Goal: Task Accomplishment & Management: Complete application form

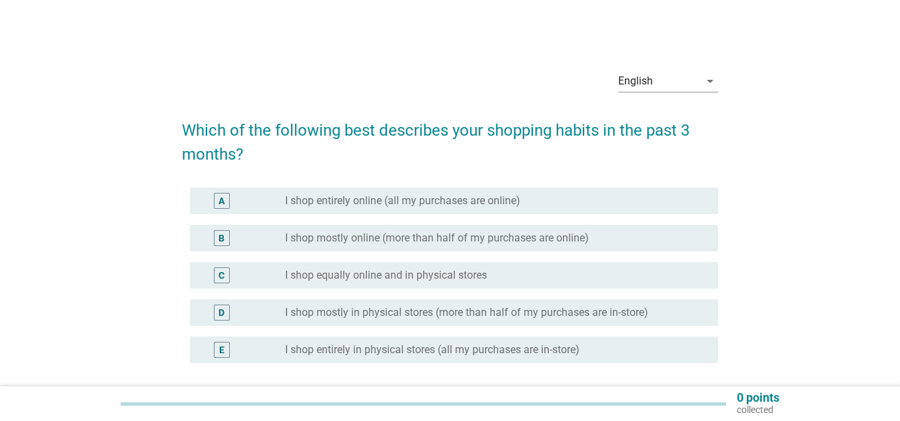
scroll to position [67, 0]
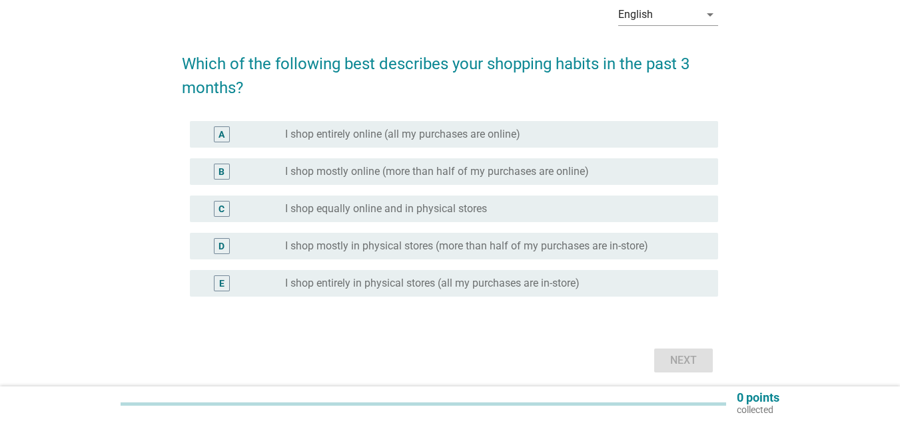
click at [454, 178] on label "I shop mostly online (more than half of my purchases are online)" at bounding box center [437, 171] width 304 height 13
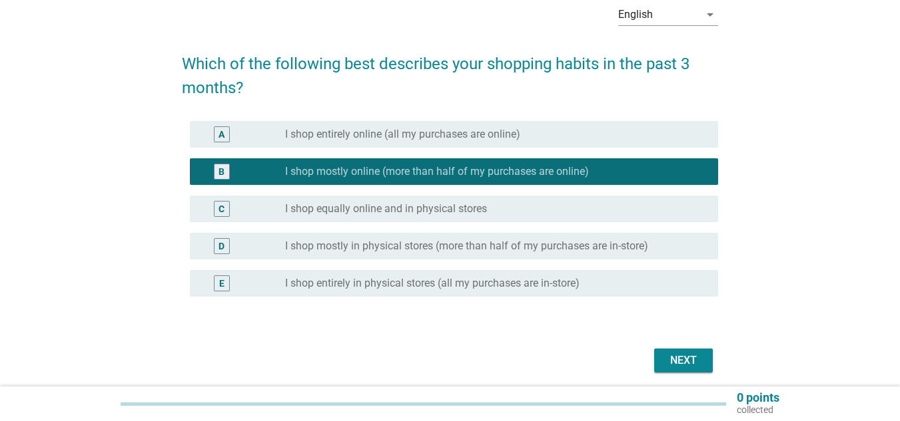
click at [666, 358] on div "Next" at bounding box center [683, 361] width 37 height 16
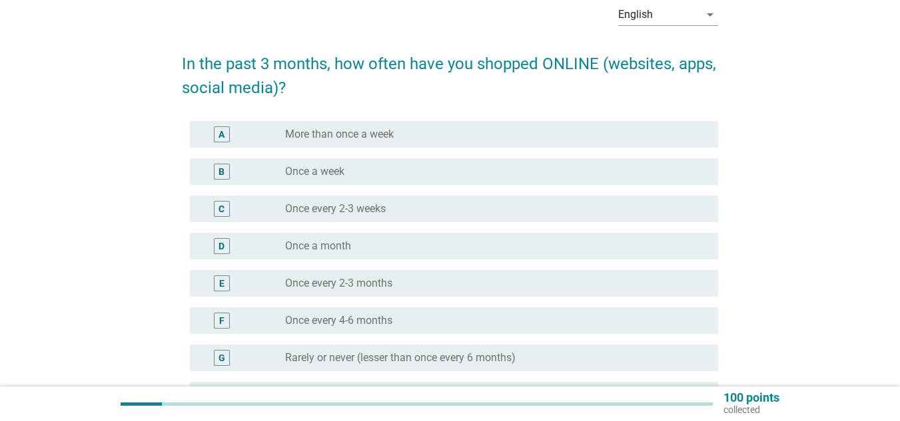
click at [354, 131] on label "More than once a week" at bounding box center [339, 134] width 109 height 13
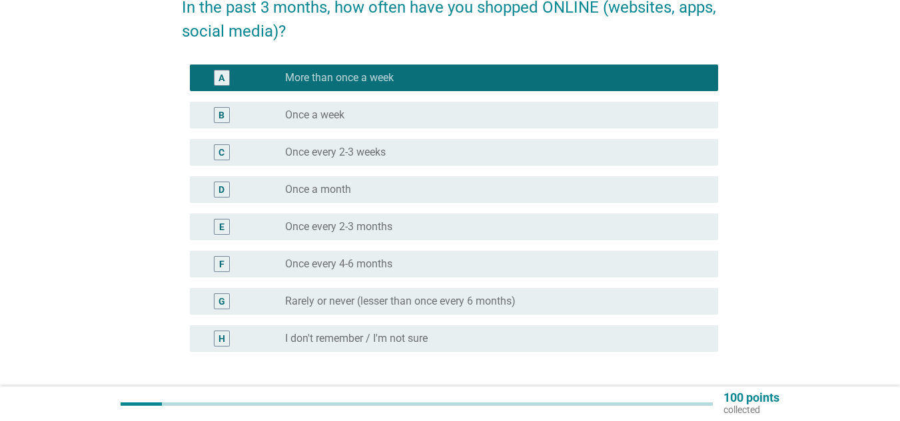
scroll to position [200, 0]
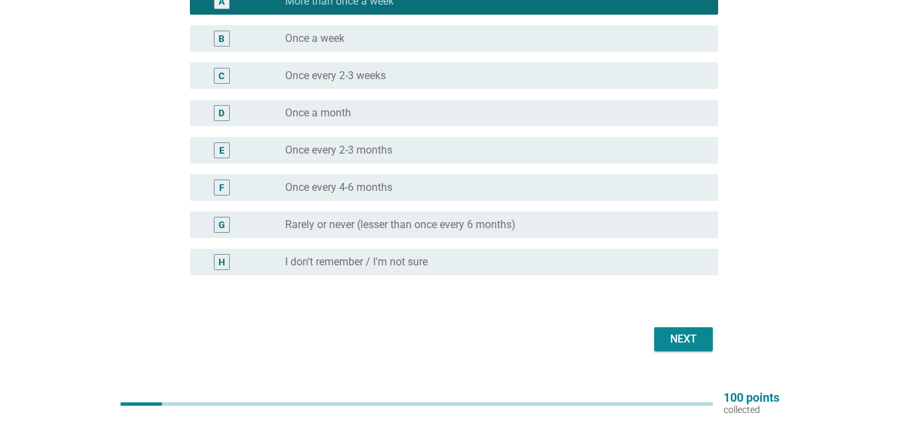
click at [682, 334] on div "Next" at bounding box center [683, 340] width 37 height 16
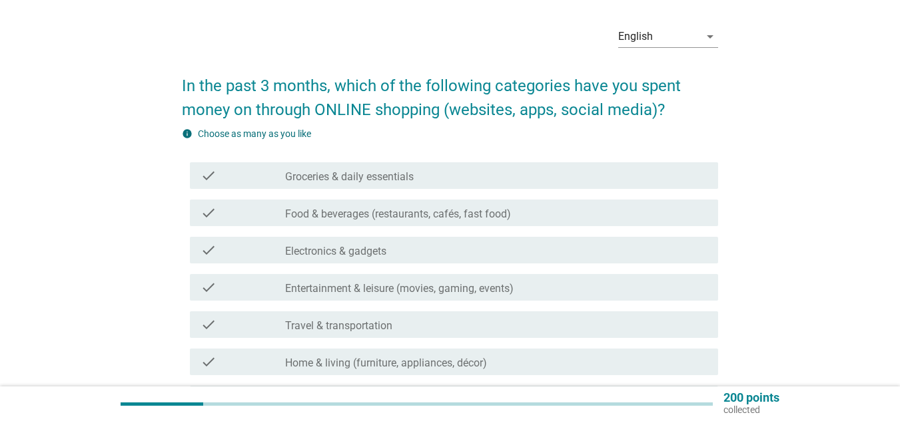
scroll to position [67, 0]
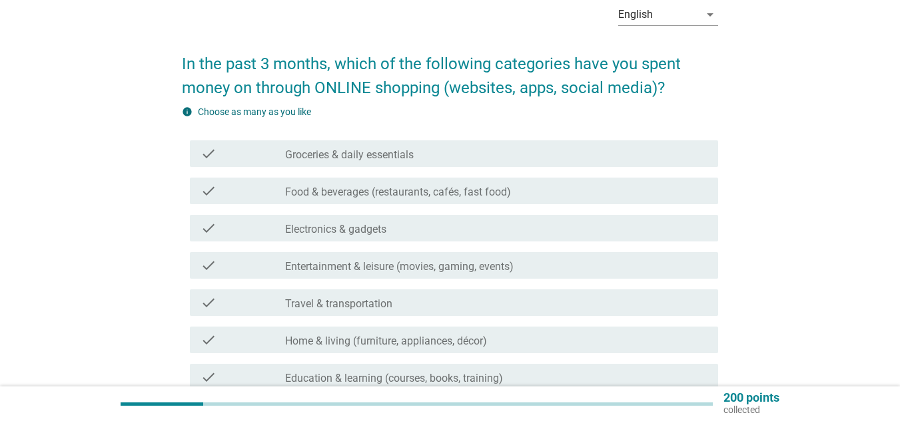
click at [448, 166] on div "check check_box_outline_blank Groceries & daily essentials" at bounding box center [454, 153] width 528 height 27
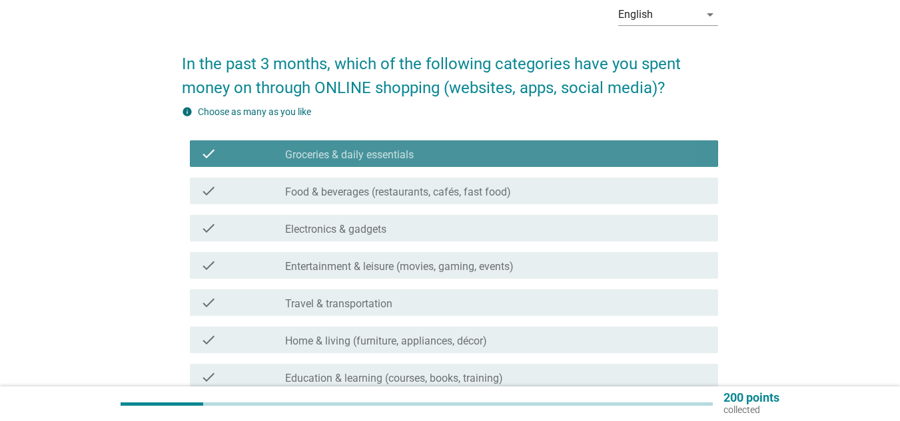
click at [449, 197] on label "Food & beverages (restaurants, cafés, fast food)" at bounding box center [398, 192] width 226 height 13
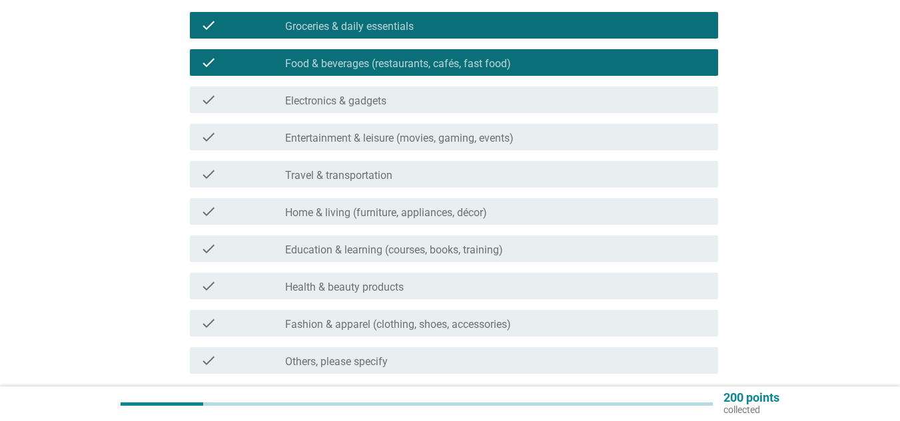
scroll to position [200, 0]
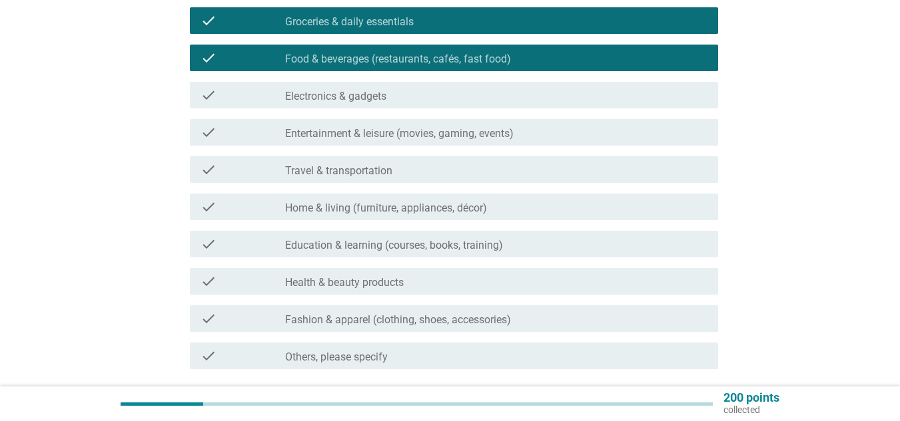
click at [423, 289] on div "check_box_outline_blank Health & beauty products" at bounding box center [496, 282] width 422 height 16
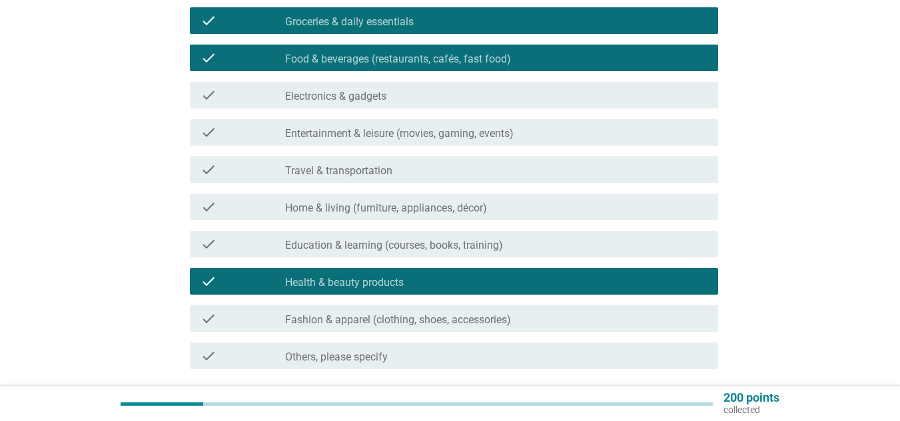
click at [497, 214] on div "check_box_outline_blank Home & living (furniture, appliances, décor)" at bounding box center [496, 207] width 422 height 16
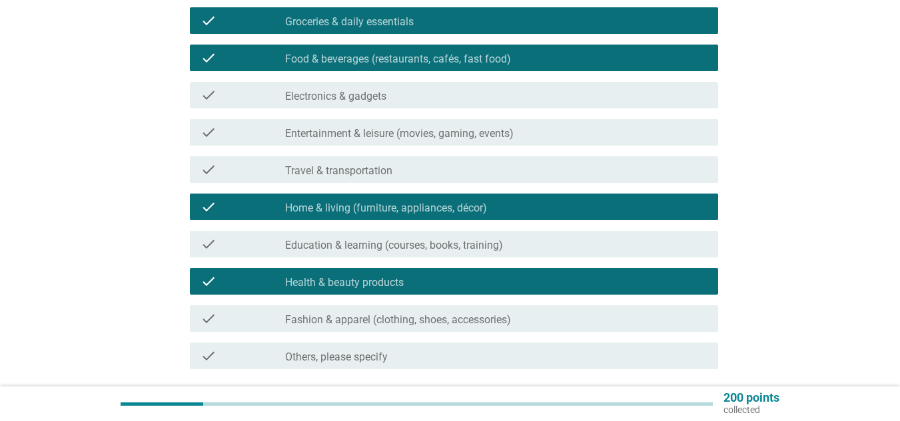
click at [493, 199] on div "check_box_outline_blank Home & living (furniture, appliances, décor)" at bounding box center [496, 207] width 422 height 16
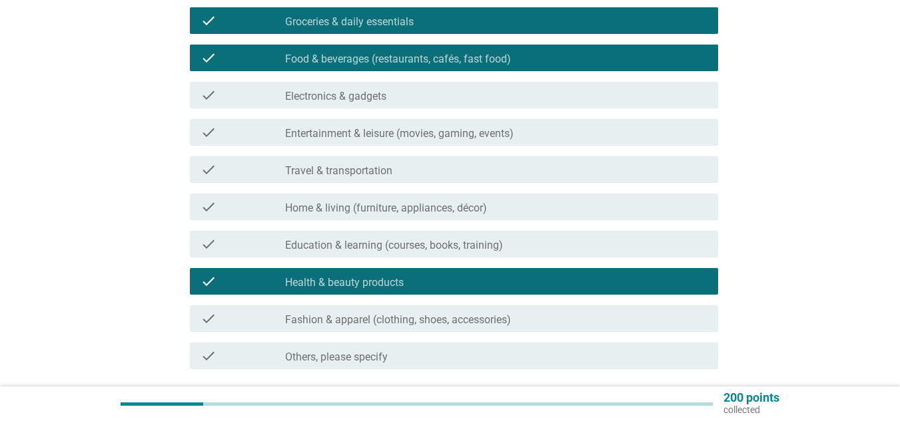
scroll to position [306, 0]
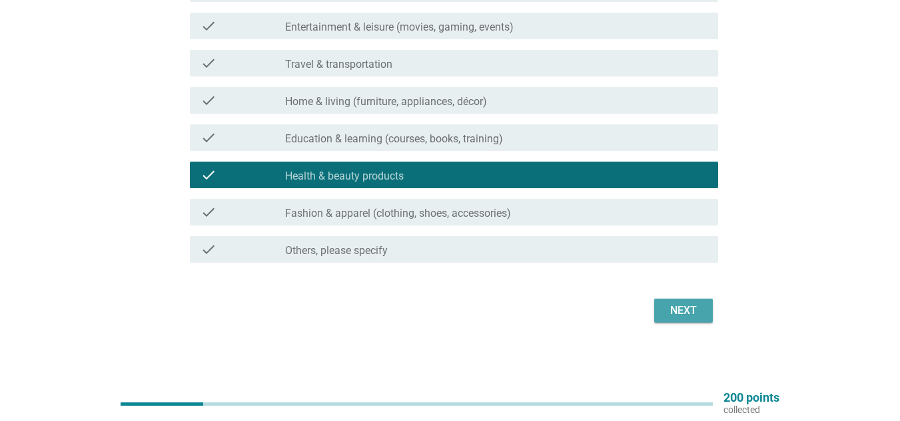
click at [685, 318] on div "Next" at bounding box center [683, 311] width 37 height 16
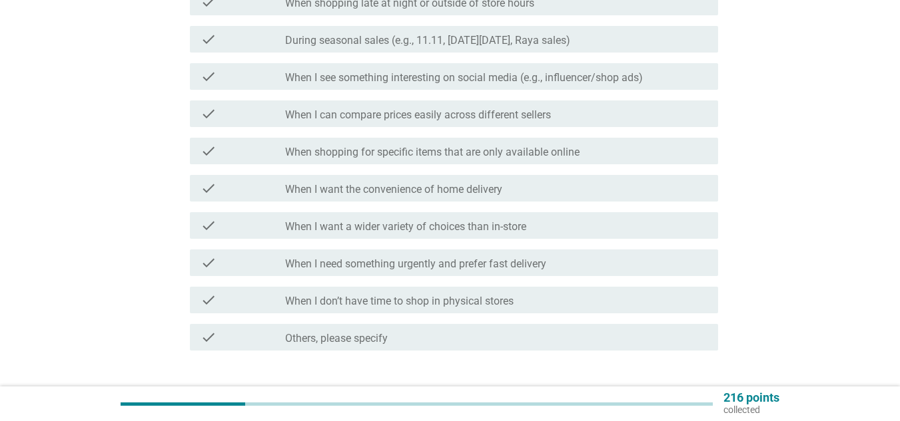
scroll to position [0, 0]
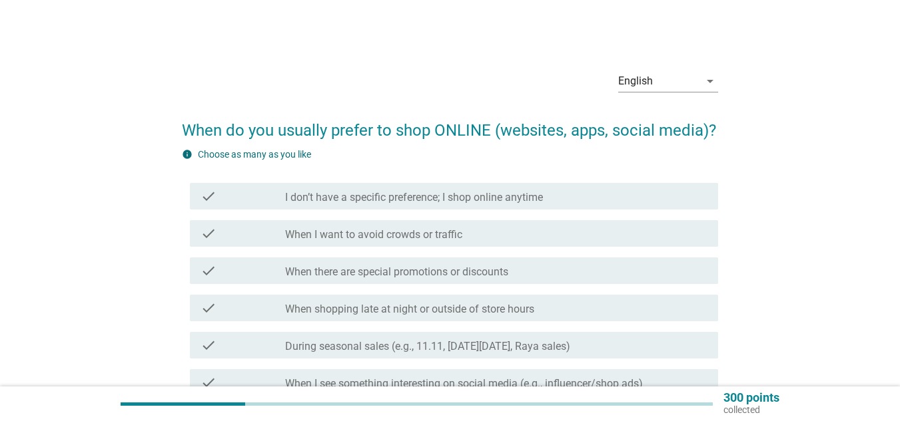
click at [564, 239] on div "check_box_outline_blank When I want to avoid crowds or traffic" at bounding box center [496, 234] width 422 height 16
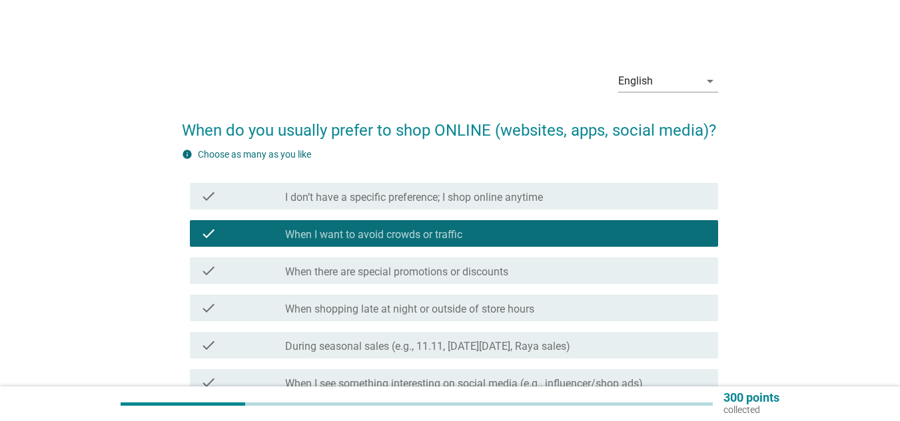
click at [542, 263] on div "check_box_outline_blank When there are special promotions or discounts" at bounding box center [496, 271] width 422 height 16
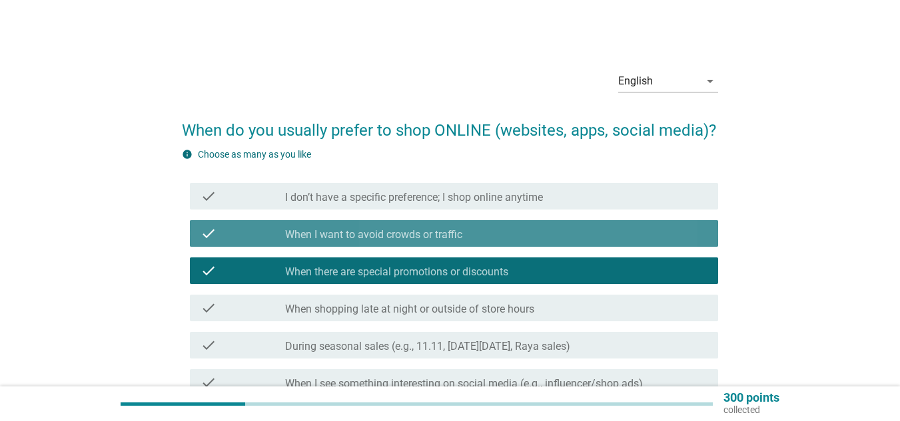
click at [547, 237] on div "check_box_outline_blank When I want to avoid crowds or traffic" at bounding box center [496, 234] width 422 height 16
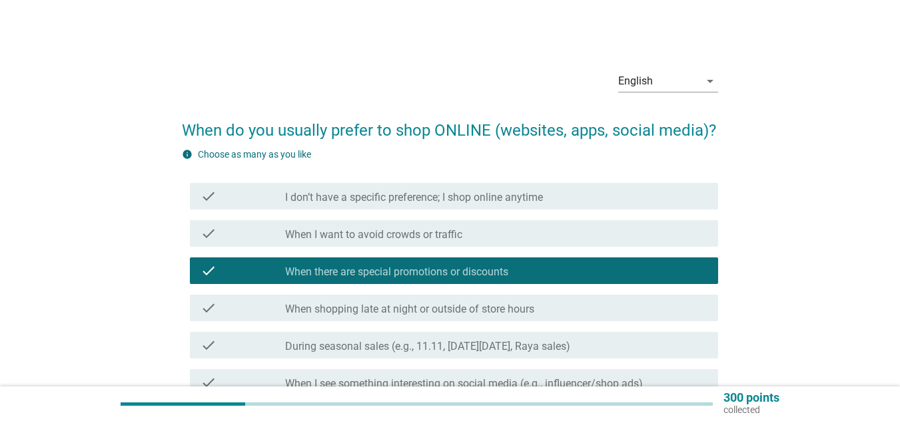
scroll to position [133, 0]
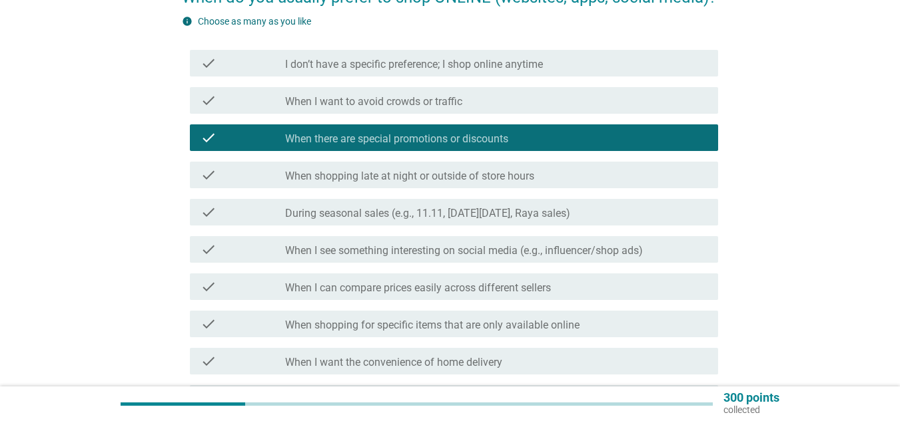
click at [594, 211] on div "check_box_outline_blank During seasonal sales (e.g., 11.11, [DATE][DATE], Raya …" at bounding box center [496, 212] width 422 height 16
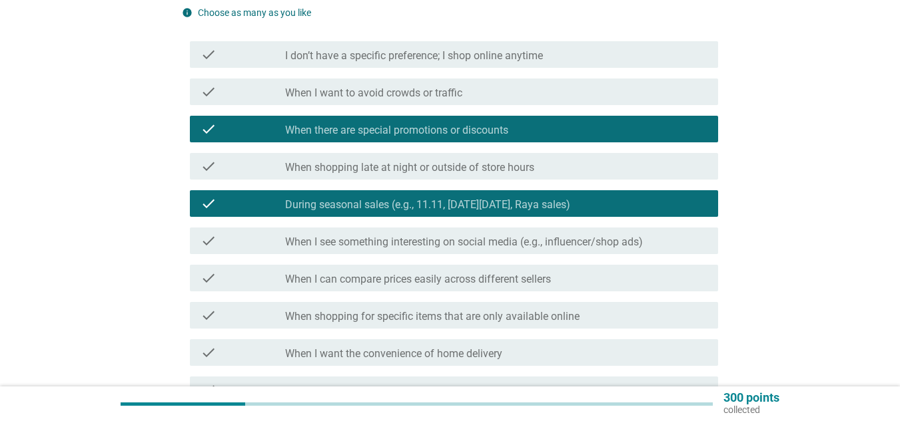
scroll to position [200, 0]
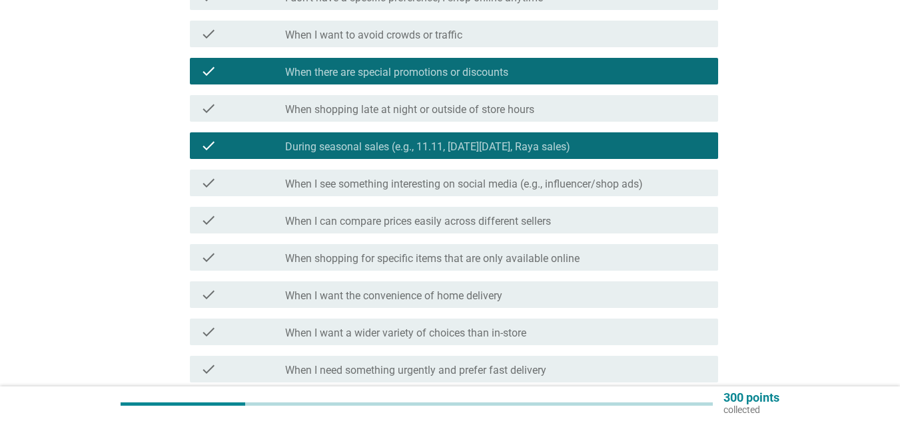
click at [585, 224] on div "check_box_outline_blank When I can compare prices easily across different selle…" at bounding box center [496, 220] width 422 height 16
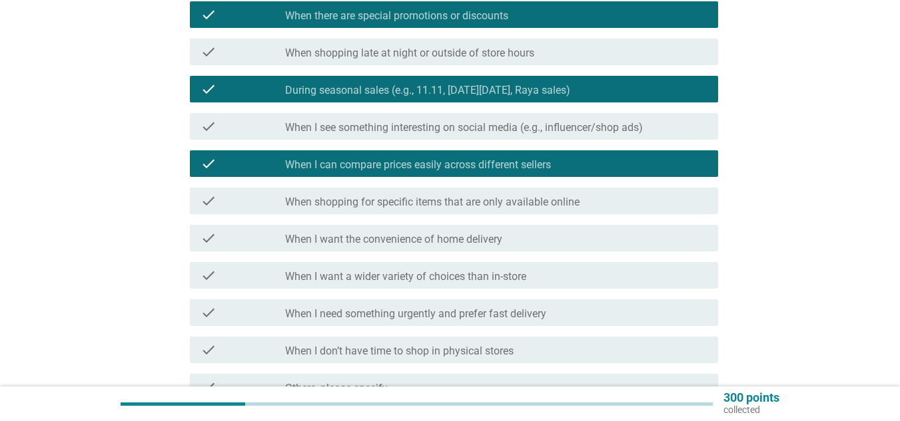
scroll to position [333, 0]
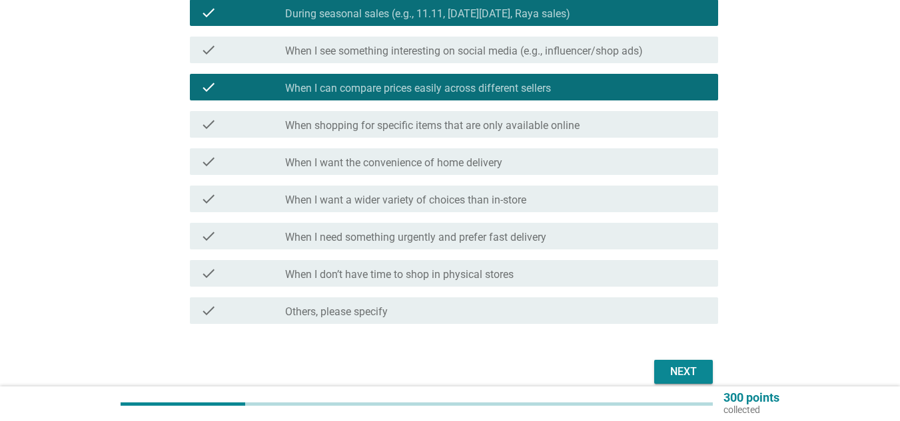
click at [541, 204] on div "check_box_outline_blank When I want a wider variety of choices than in-store" at bounding box center [496, 199] width 422 height 16
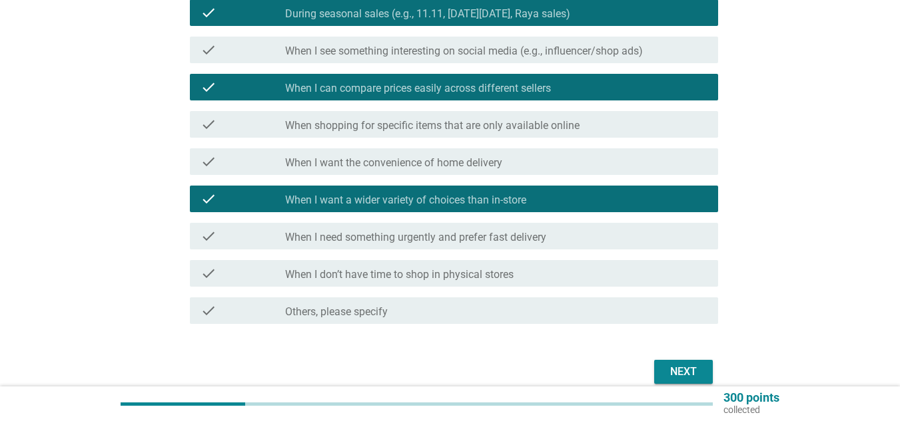
click at [695, 368] on div "Next" at bounding box center [683, 372] width 37 height 16
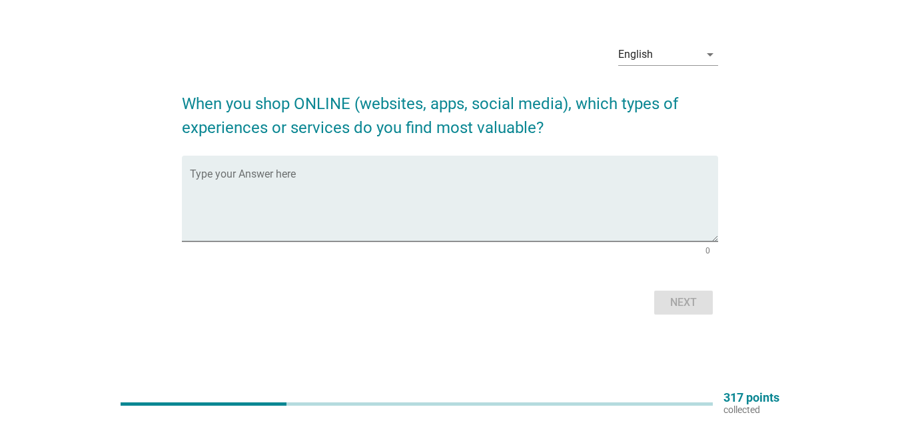
scroll to position [0, 0]
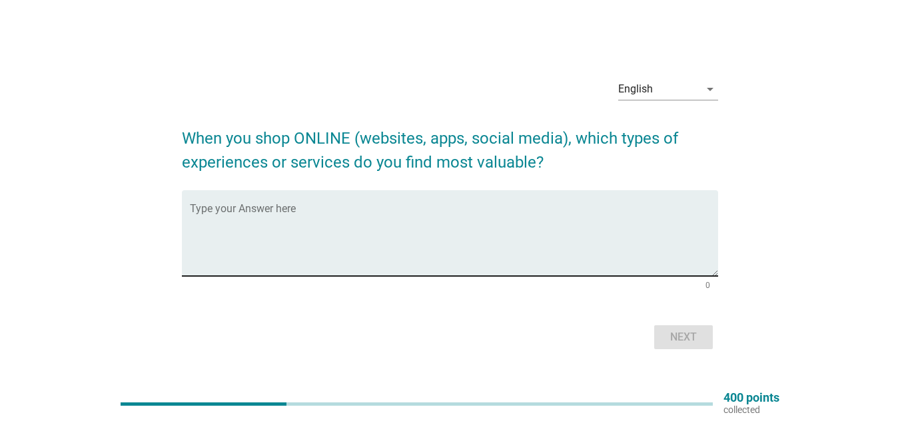
click at [387, 239] on textarea "Type your Answer here" at bounding box center [454, 241] width 528 height 70
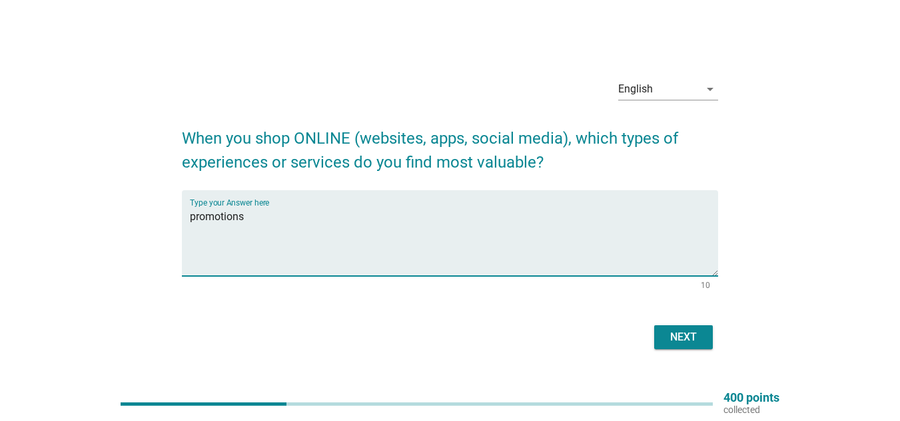
type textarea "promotions"
click at [680, 333] on div "Next" at bounding box center [683, 338] width 37 height 16
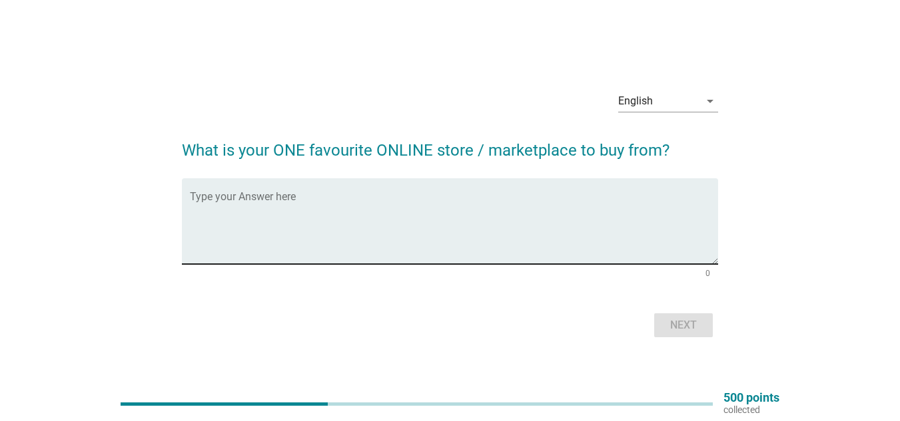
click at [616, 226] on textarea "Type your Answer here" at bounding box center [454, 229] width 528 height 70
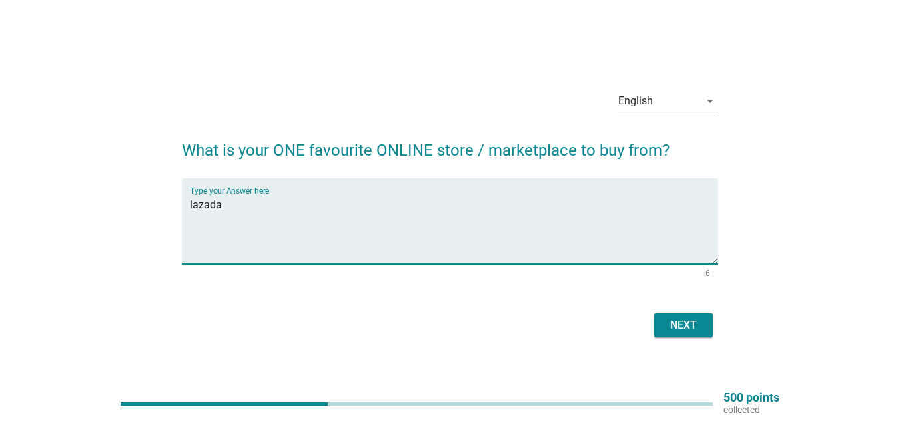
type textarea "lazada"
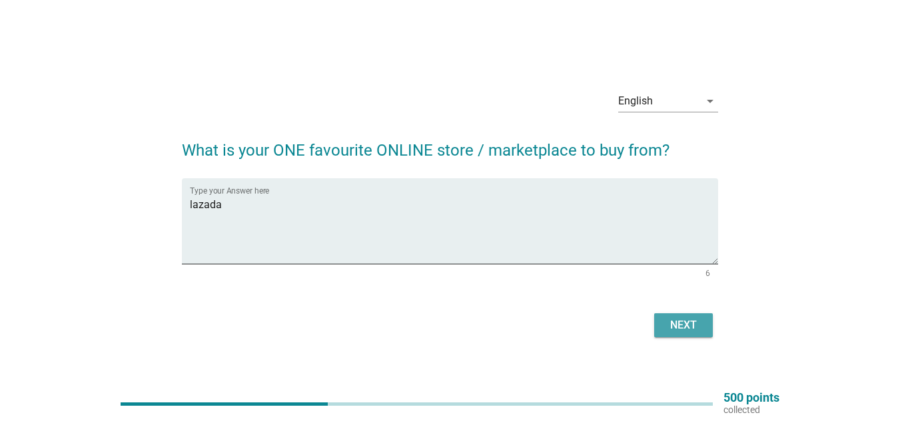
click at [666, 320] on div "Next" at bounding box center [683, 326] width 37 height 16
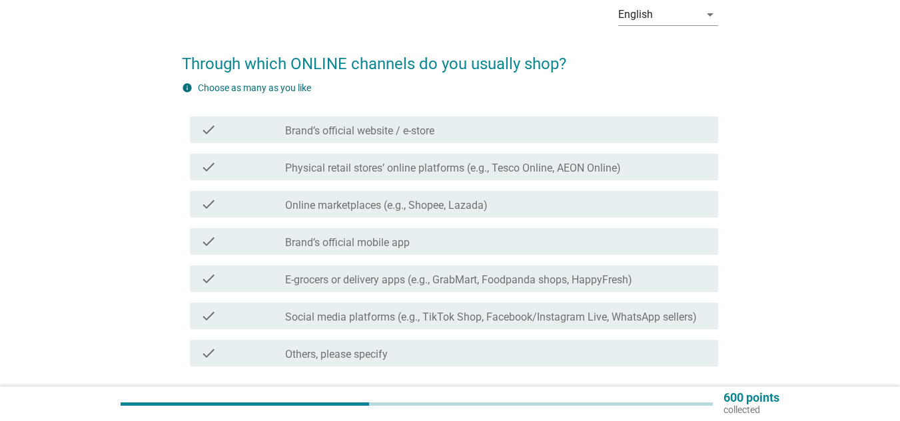
click at [531, 198] on div "check_box_outline_blank Online marketplaces (e.g., Shopee, Lazada)" at bounding box center [496, 204] width 422 height 16
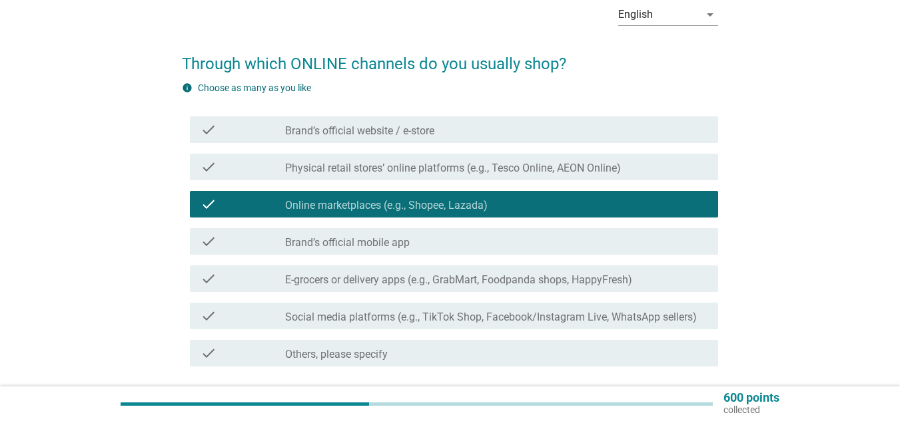
scroll to position [170, 0]
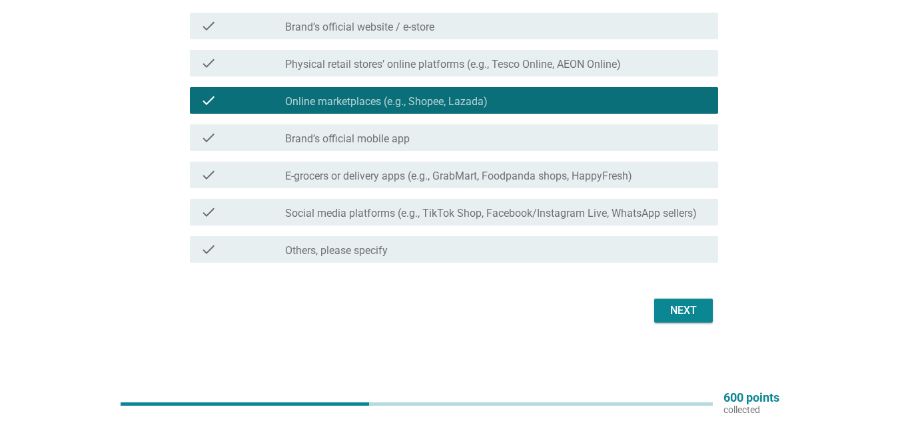
click at [687, 299] on button "Next" at bounding box center [683, 311] width 59 height 24
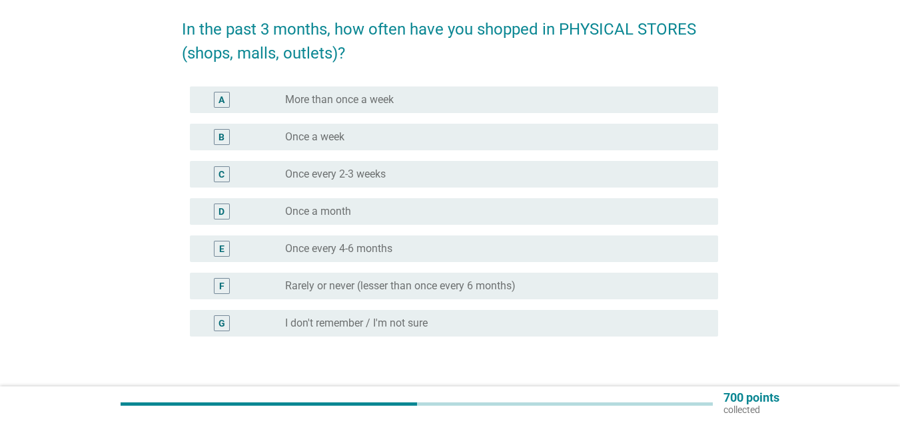
scroll to position [133, 0]
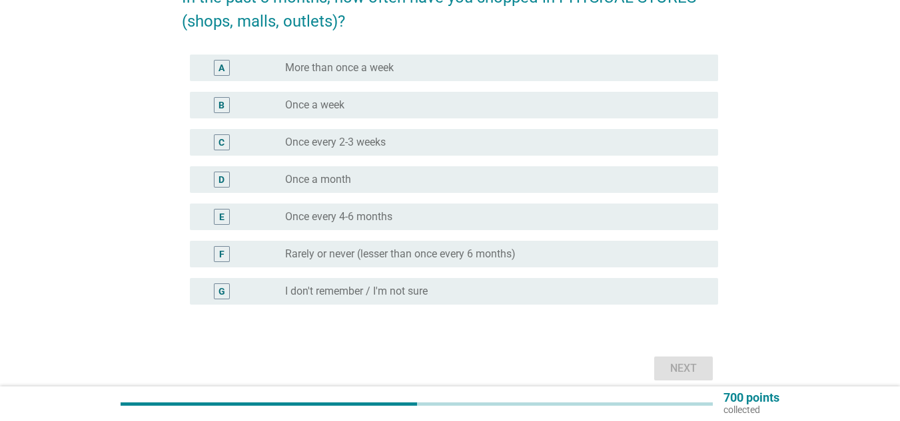
click at [348, 104] on div "radio_button_unchecked Once a week" at bounding box center [490, 105] width 411 height 13
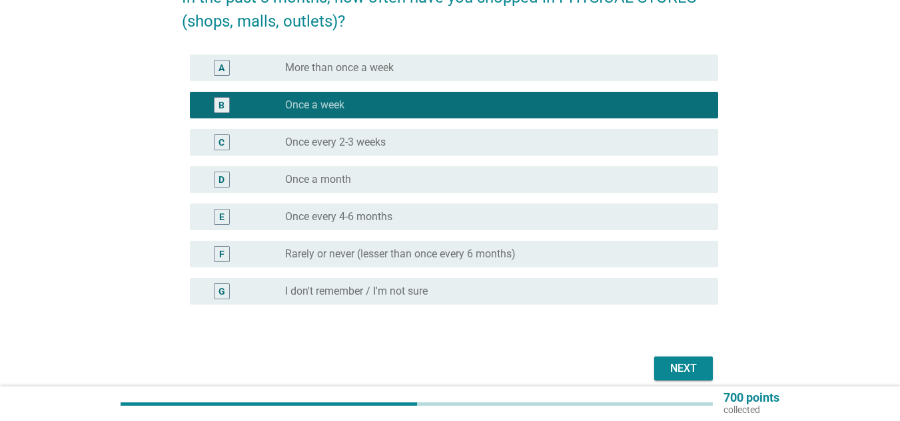
click at [690, 371] on div "Next" at bounding box center [683, 369] width 37 height 16
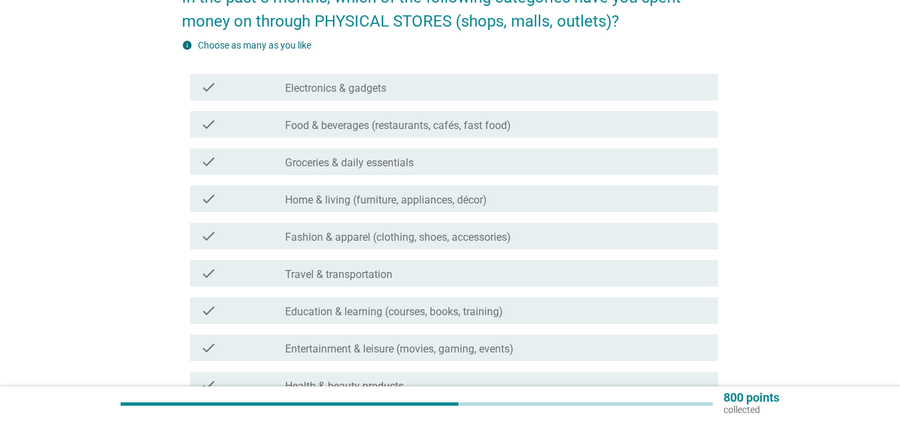
click at [437, 165] on div "check_box_outline_blank Groceries & daily essentials" at bounding box center [496, 162] width 422 height 16
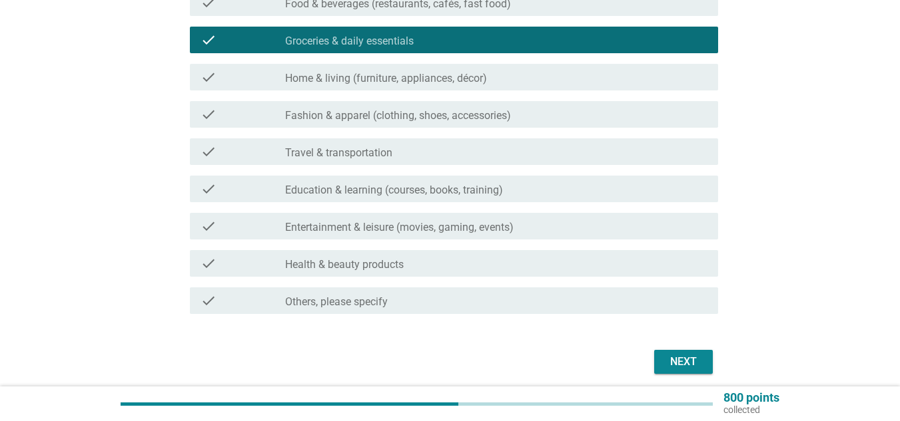
scroll to position [266, 0]
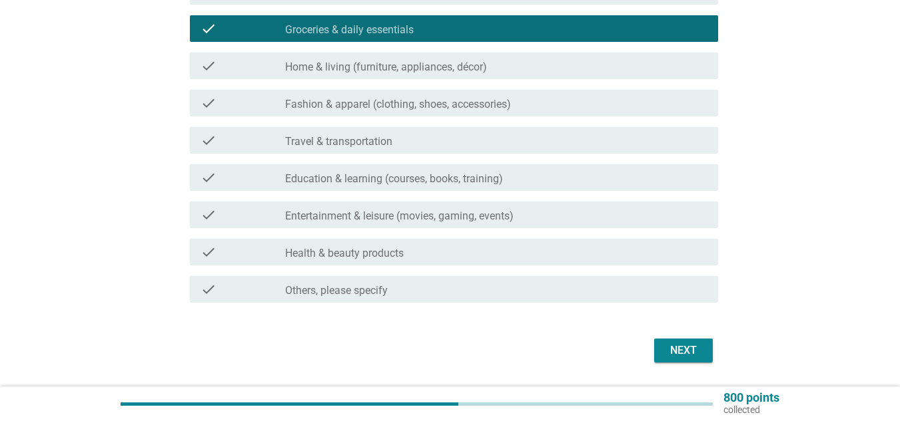
click at [690, 344] on div "Next" at bounding box center [683, 351] width 37 height 16
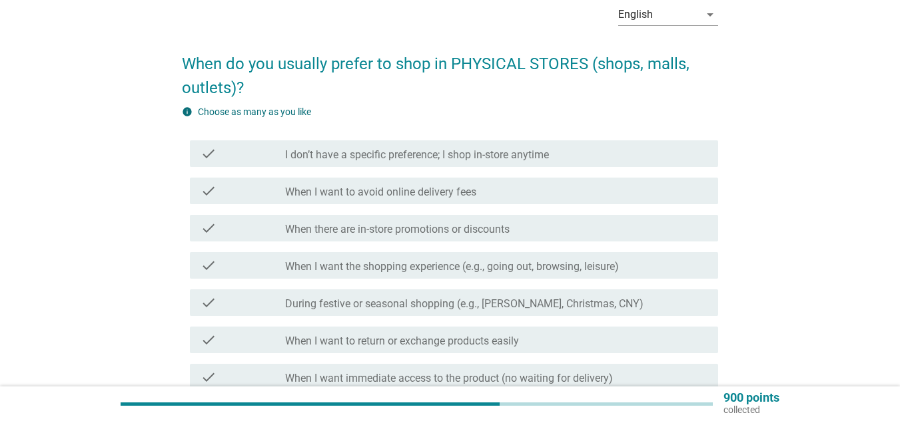
scroll to position [133, 0]
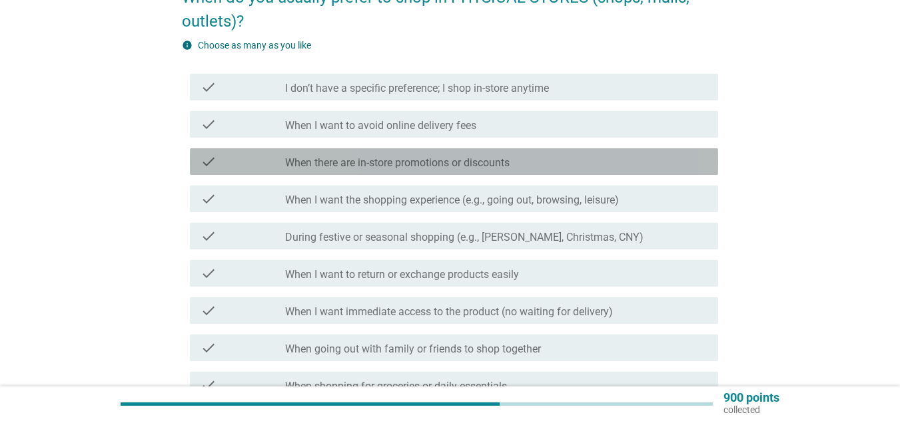
click at [517, 155] on div "check_box_outline_blank When there are in-store promotions or discounts" at bounding box center [496, 162] width 422 height 16
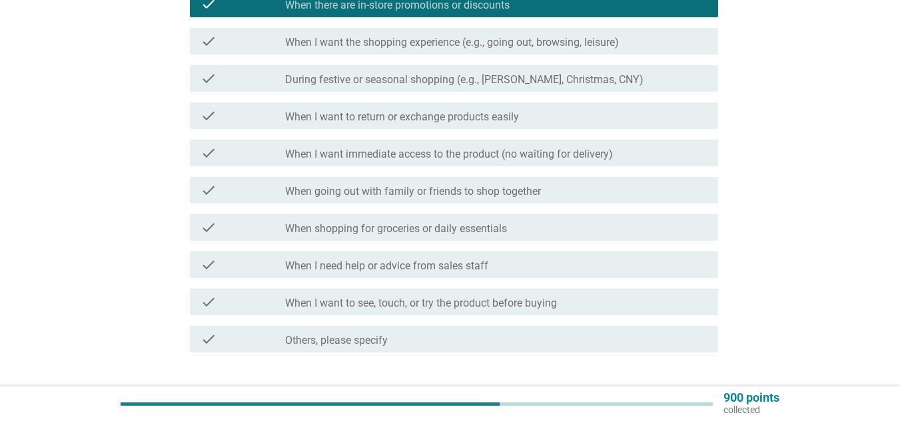
scroll to position [333, 0]
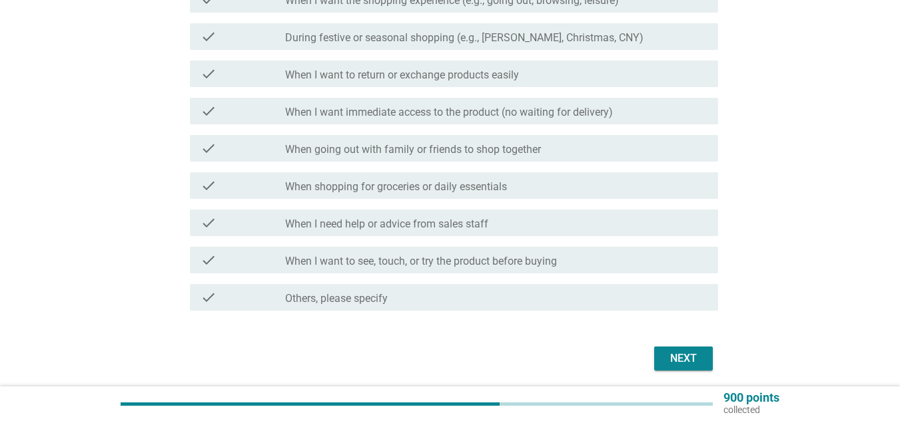
click at [580, 156] on div "check check_box_outline_blank When going out with family or friends to shop tog…" at bounding box center [454, 148] width 528 height 27
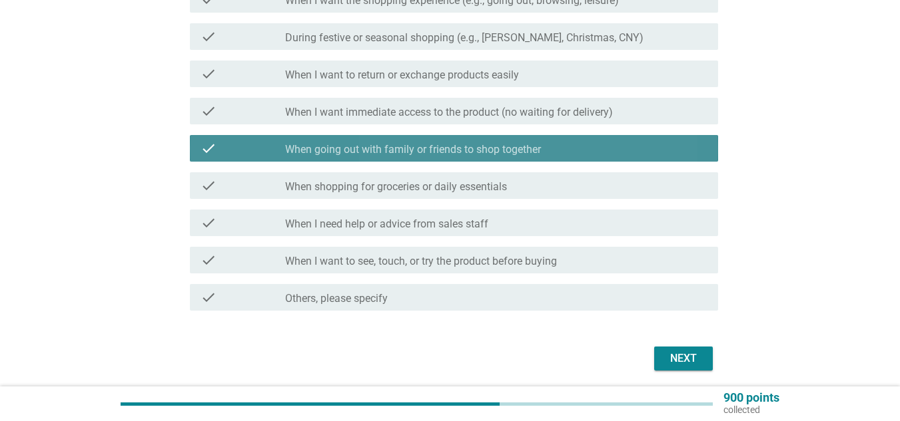
click at [587, 142] on div "check_box_outline_blank When going out with family or friends to shop together" at bounding box center [496, 148] width 422 height 16
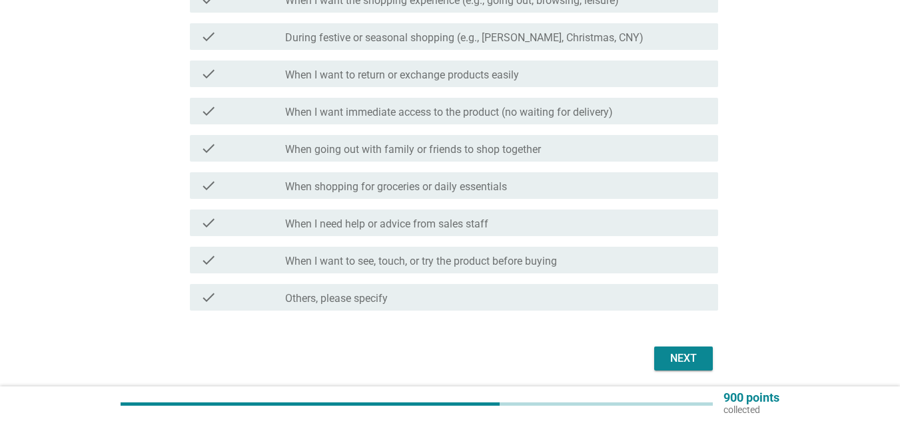
click at [574, 178] on div "check_box_outline_blank When shopping for groceries or daily essentials" at bounding box center [496, 186] width 422 height 16
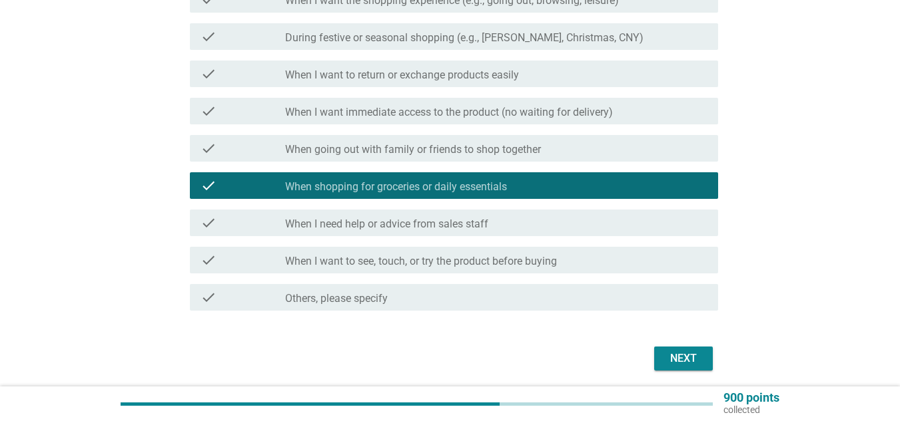
click at [675, 336] on form "When do you usually prefer to shop in PHYSICAL STORES (shops, malls, outlets)? …" at bounding box center [450, 73] width 536 height 603
click at [674, 348] on button "Next" at bounding box center [683, 359] width 59 height 24
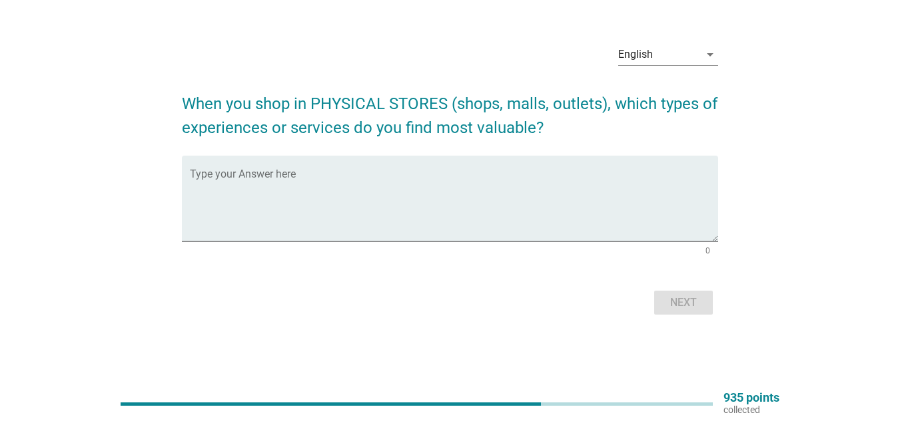
scroll to position [0, 0]
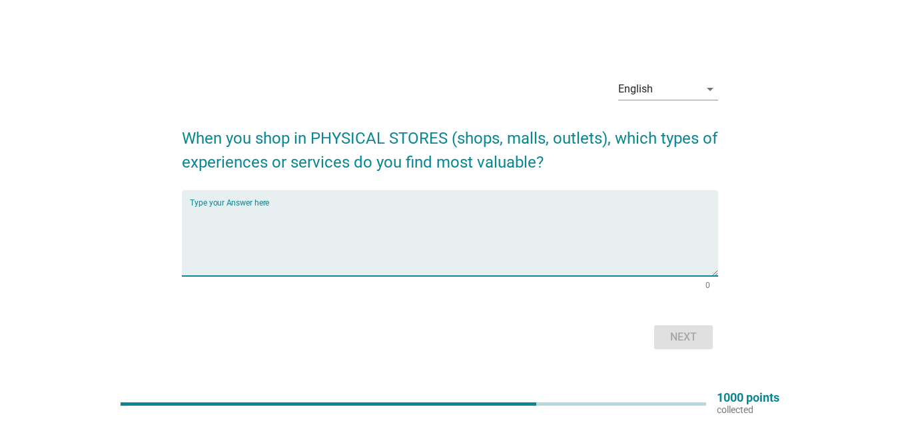
click at [339, 232] on textarea "Type your Answer here" at bounding box center [454, 241] width 528 height 70
type textarea "promotions"
click at [694, 344] on div "Next" at bounding box center [683, 338] width 37 height 16
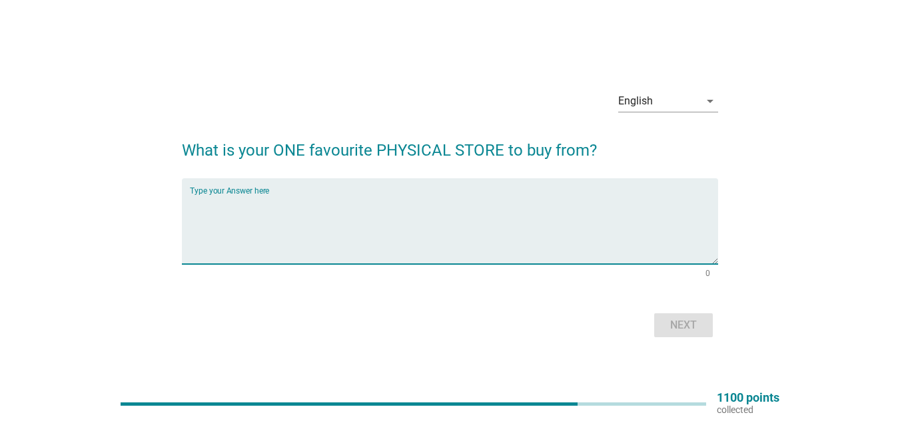
click at [425, 226] on textarea "Type your Answer here" at bounding box center [454, 229] width 528 height 70
type textarea "lotus"
click at [698, 321] on div "Next" at bounding box center [683, 326] width 37 height 16
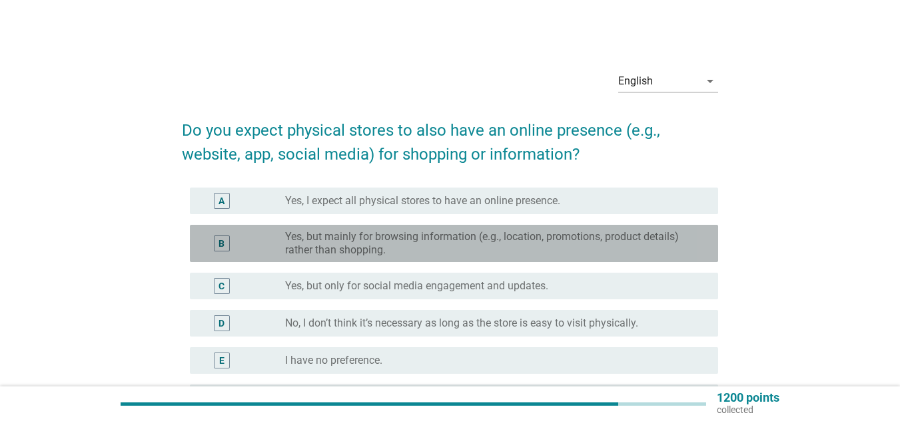
click at [539, 251] on label "Yes, but mainly for browsing information (e.g., location, promotions, product d…" at bounding box center [490, 243] width 411 height 27
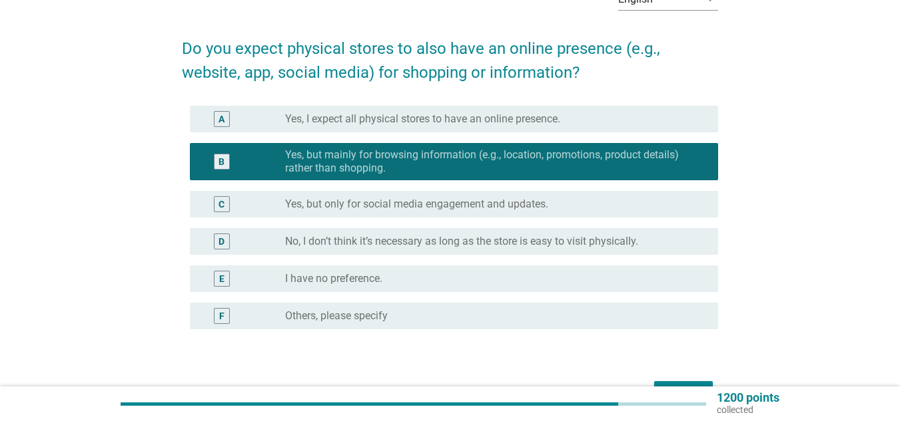
scroll to position [164, 0]
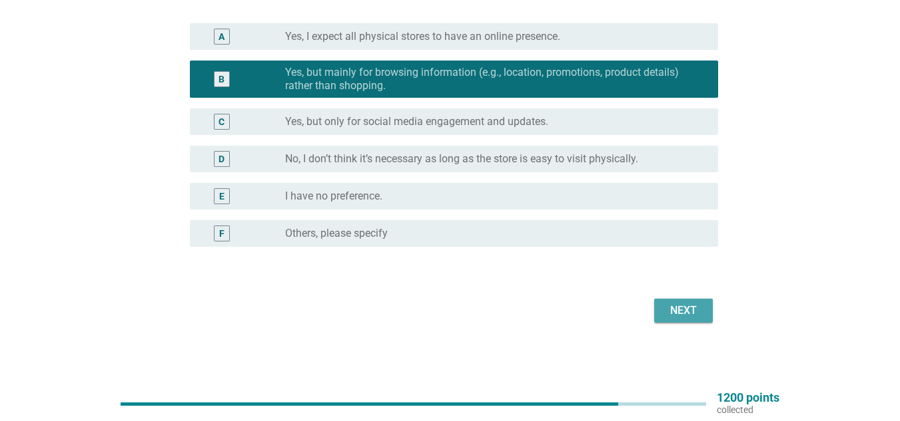
click at [707, 313] on button "Next" at bounding box center [683, 311] width 59 height 24
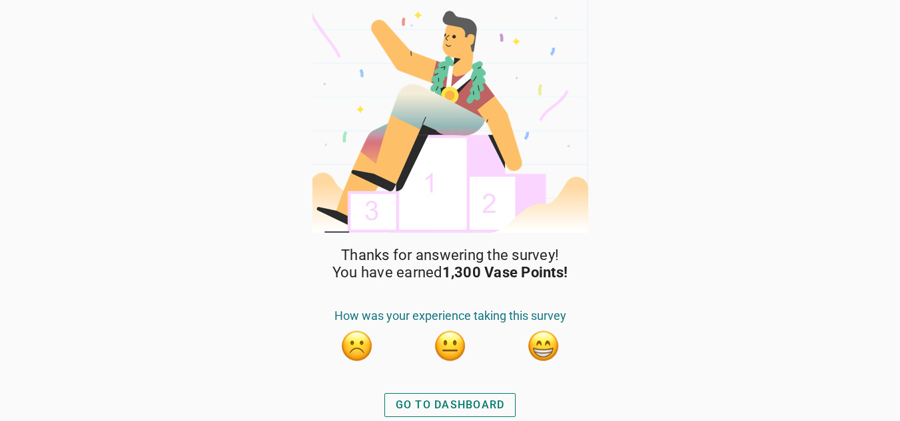
click at [488, 418] on div "GO TO DASHBOARD" at bounding box center [450, 406] width 142 height 32
click at [503, 413] on div "GO TO DASHBOARD" at bounding box center [450, 406] width 109 height 16
